Goal: Task Accomplishment & Management: Use online tool/utility

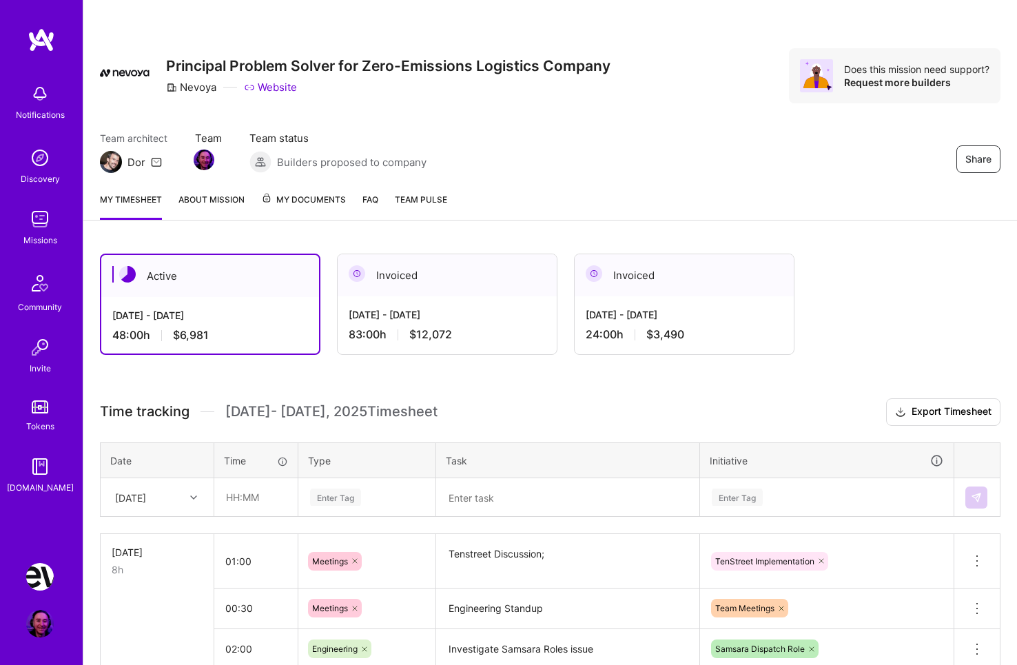
scroll to position [143, 0]
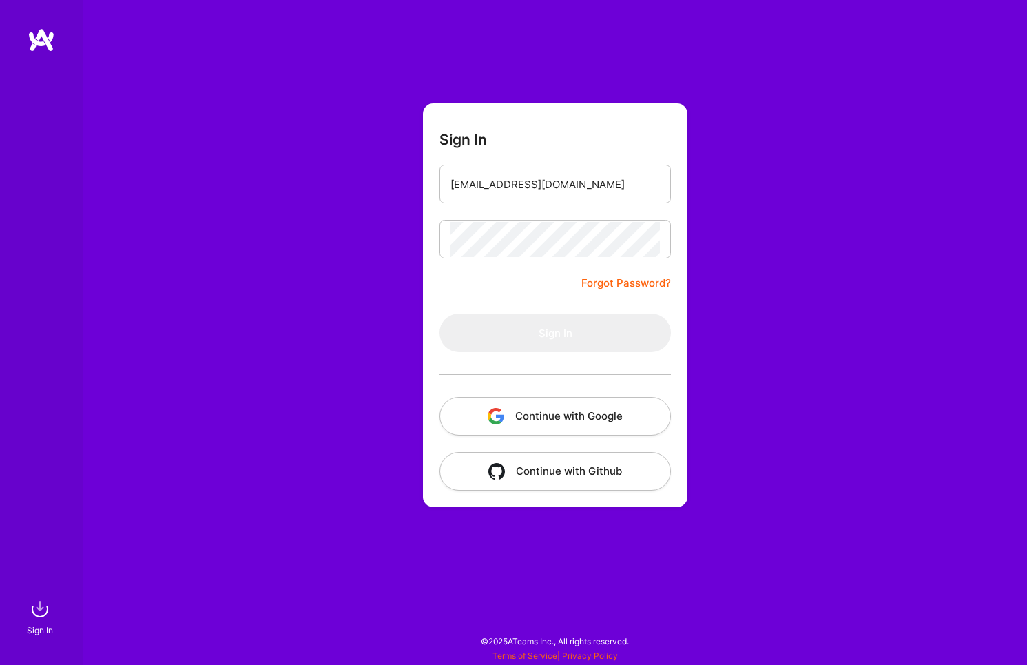
type input "jcole@jumproom.io"
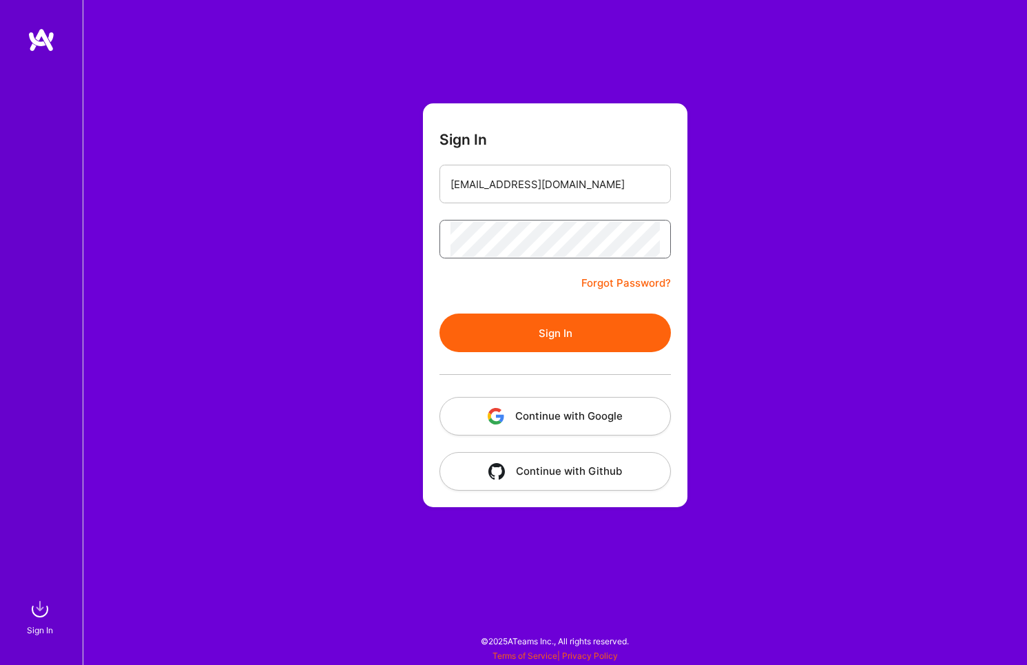
click at [439, 313] on button "Sign In" at bounding box center [554, 332] width 231 height 39
